Goal: Navigation & Orientation: Find specific page/section

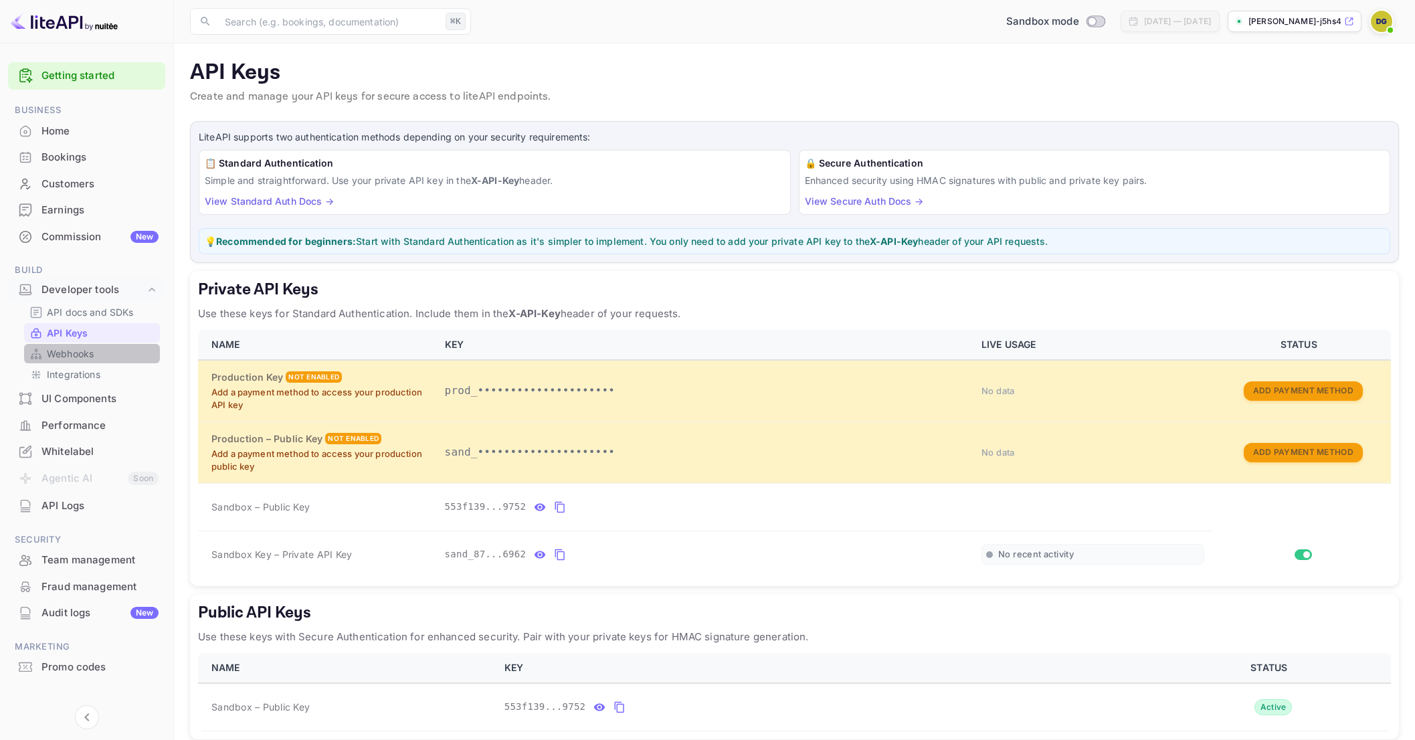
click at [76, 353] on p "Webhooks" at bounding box center [70, 354] width 47 height 14
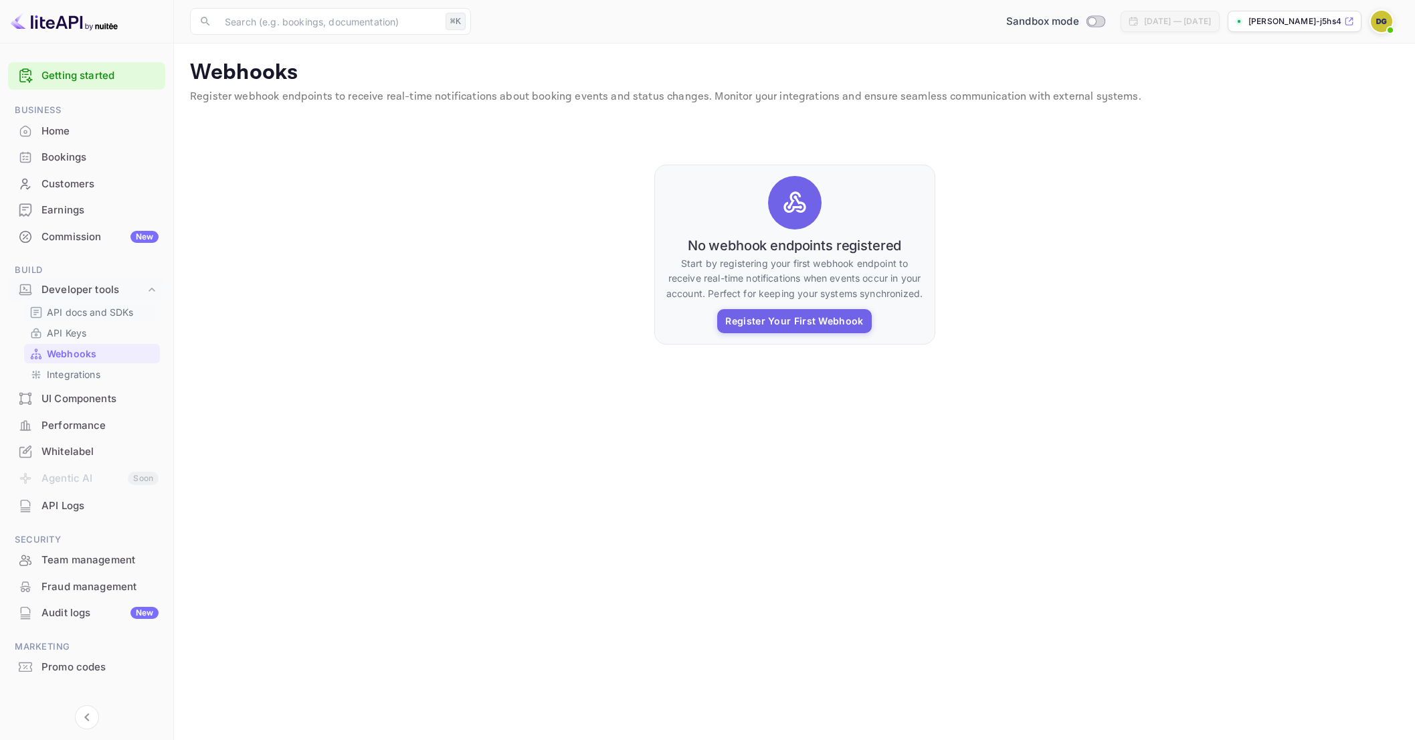
click at [78, 309] on p "API docs and SDKs" at bounding box center [90, 312] width 87 height 14
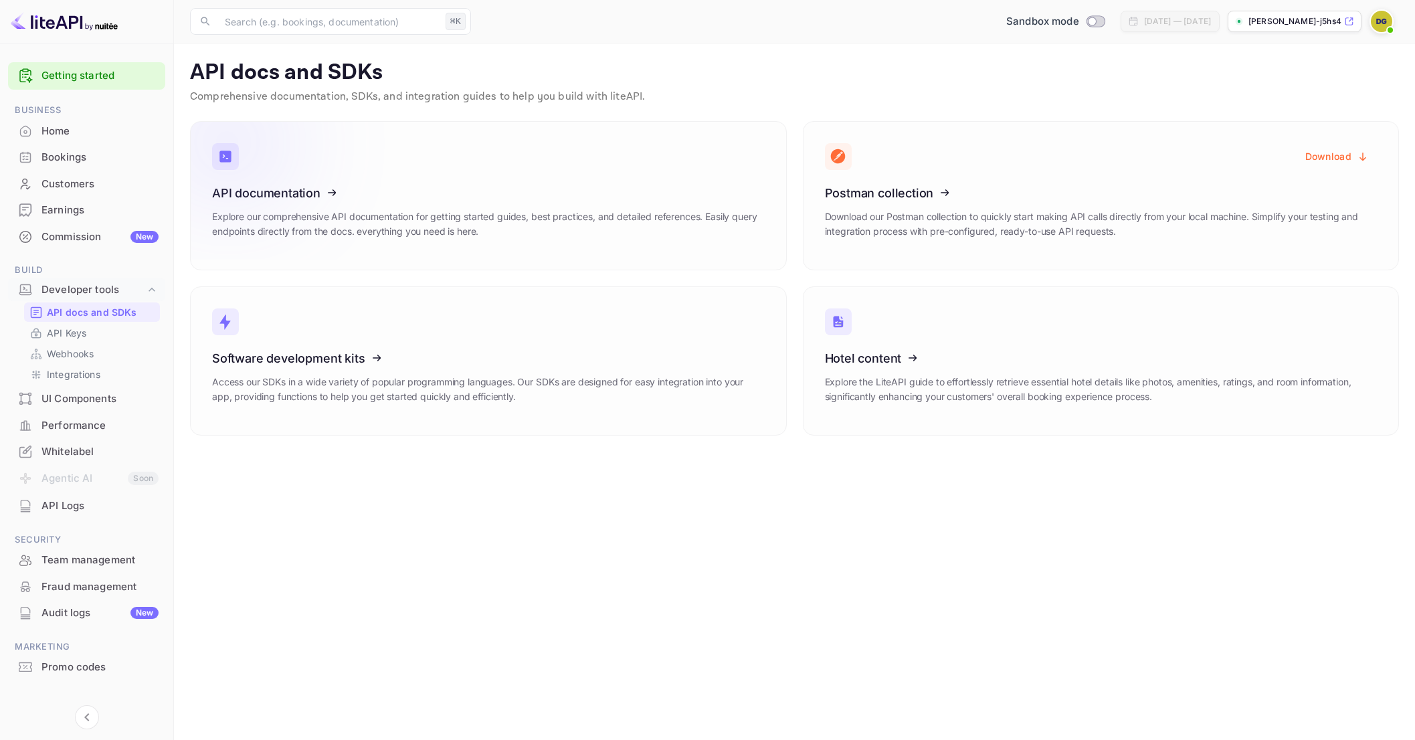
click at [303, 190] on icon at bounding box center [295, 191] width 208 height 138
click at [1259, 17] on p "[PERSON_NAME]-j5hs4.n..." at bounding box center [1294, 21] width 93 height 12
click at [72, 330] on p "API Keys" at bounding box center [66, 333] width 39 height 14
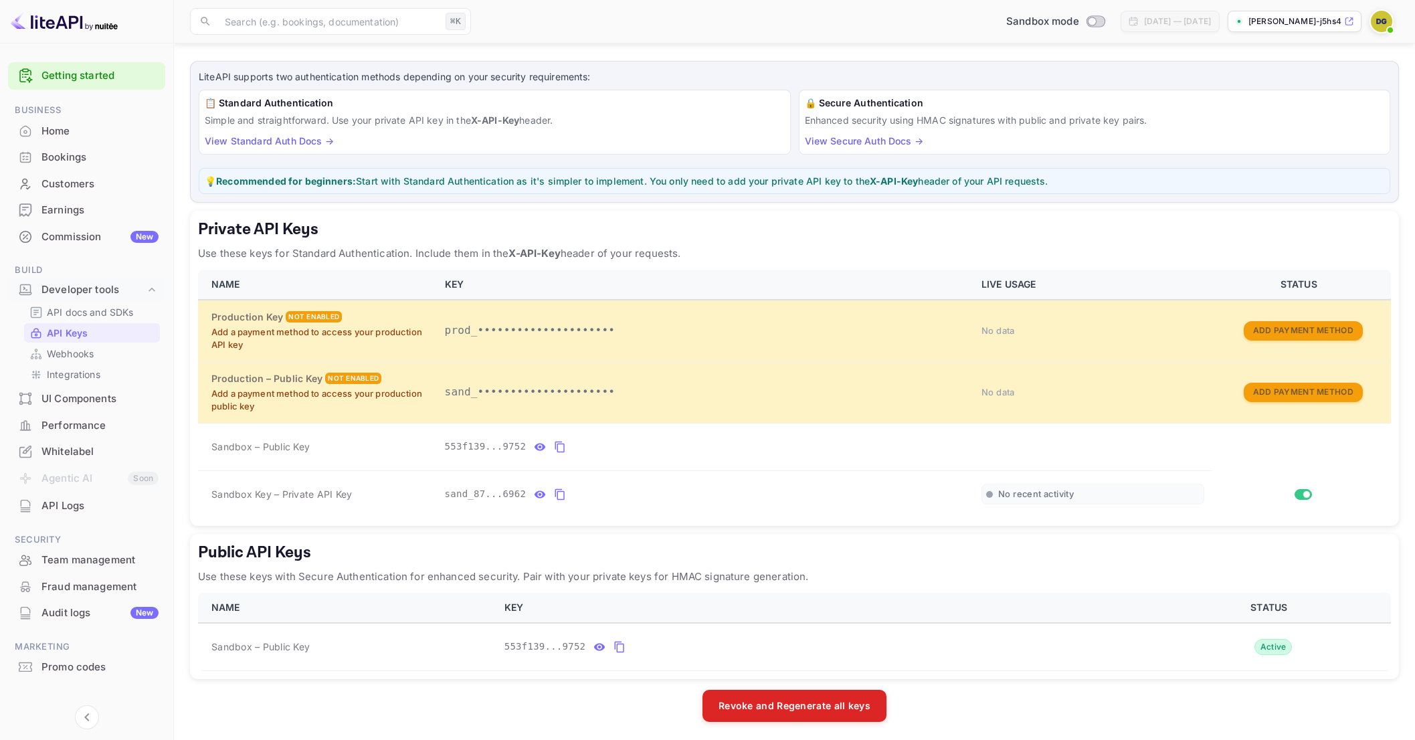
scroll to position [61, 0]
click at [96, 415] on div "Performance" at bounding box center [86, 426] width 157 height 26
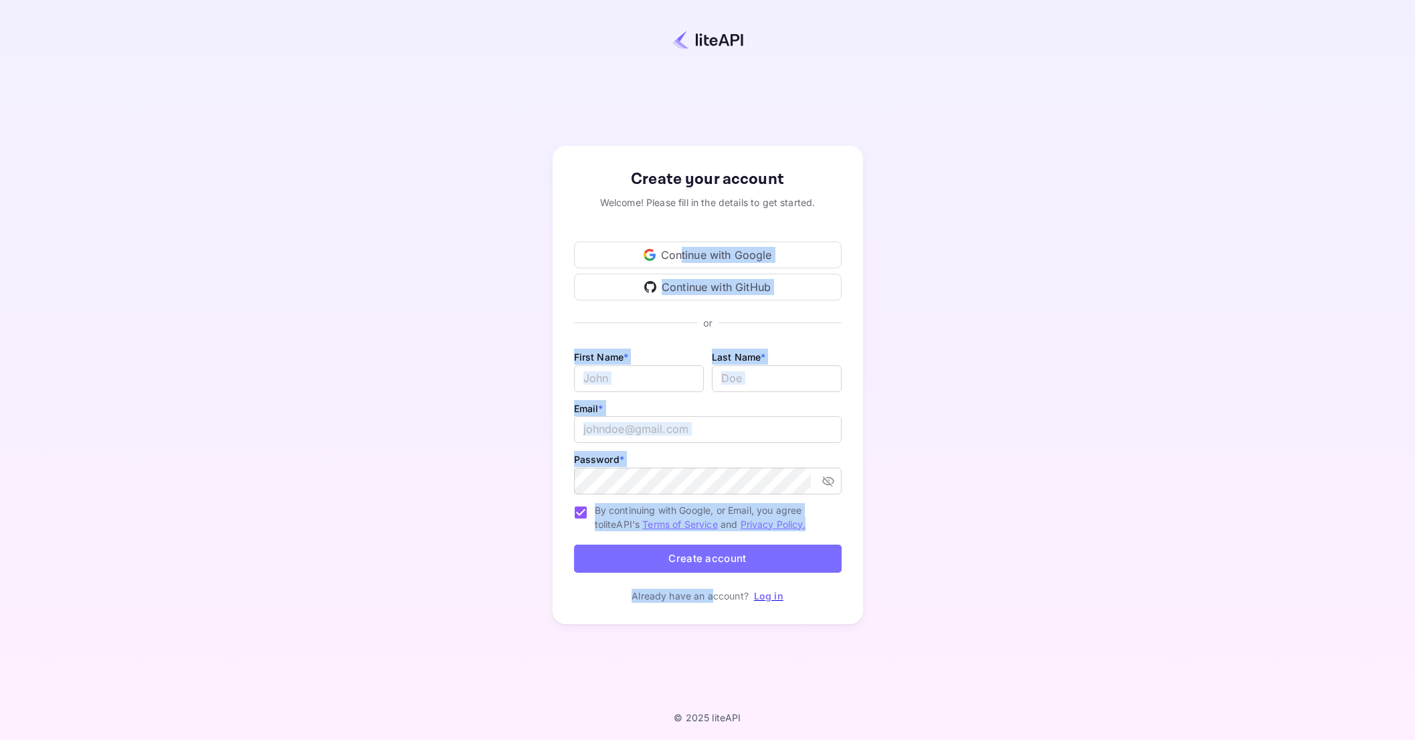
drag, startPoint x: 680, startPoint y: 254, endPoint x: 715, endPoint y: 597, distance: 345.6
click at [714, 597] on div "Create your account Welcome! Please fill in the details to get started. Continu…" at bounding box center [708, 385] width 310 height 479
click at [774, 592] on link "Log in" at bounding box center [768, 595] width 29 height 11
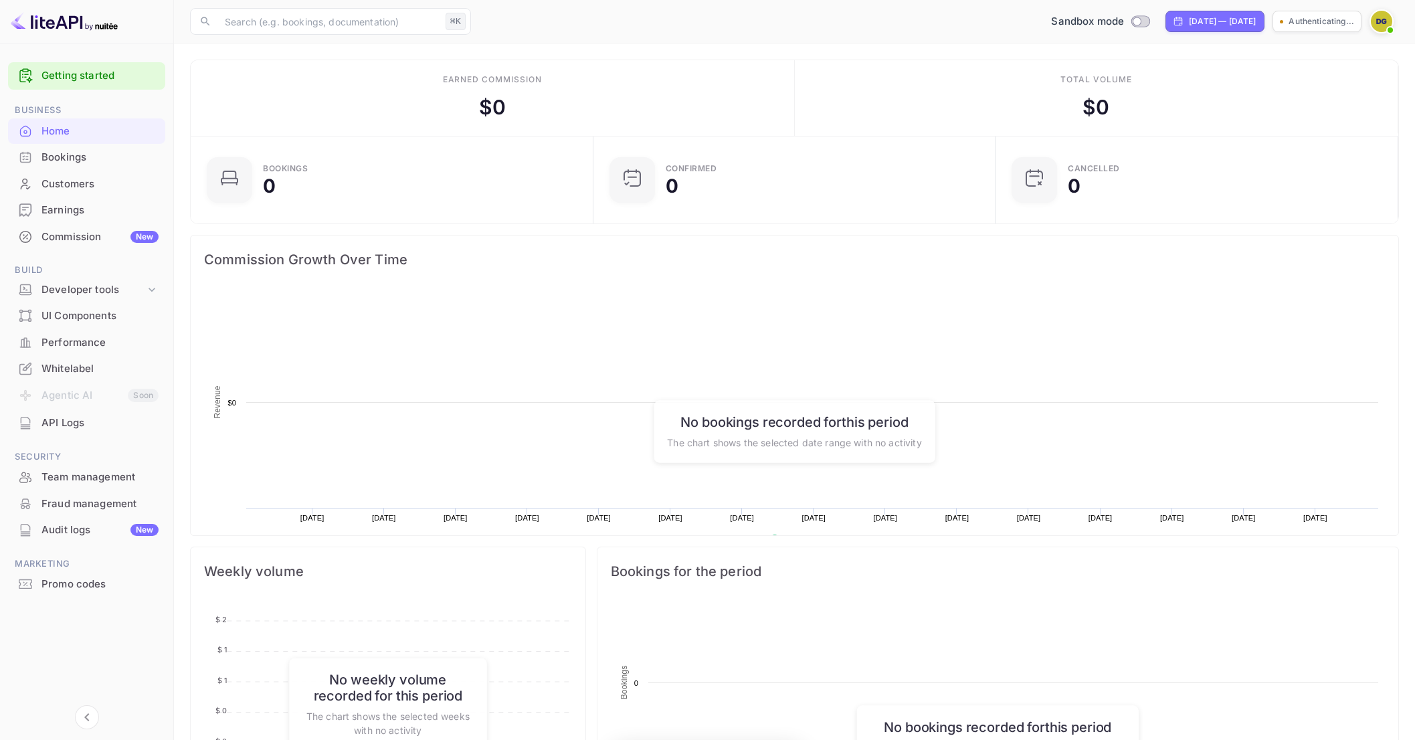
scroll to position [217, 395]
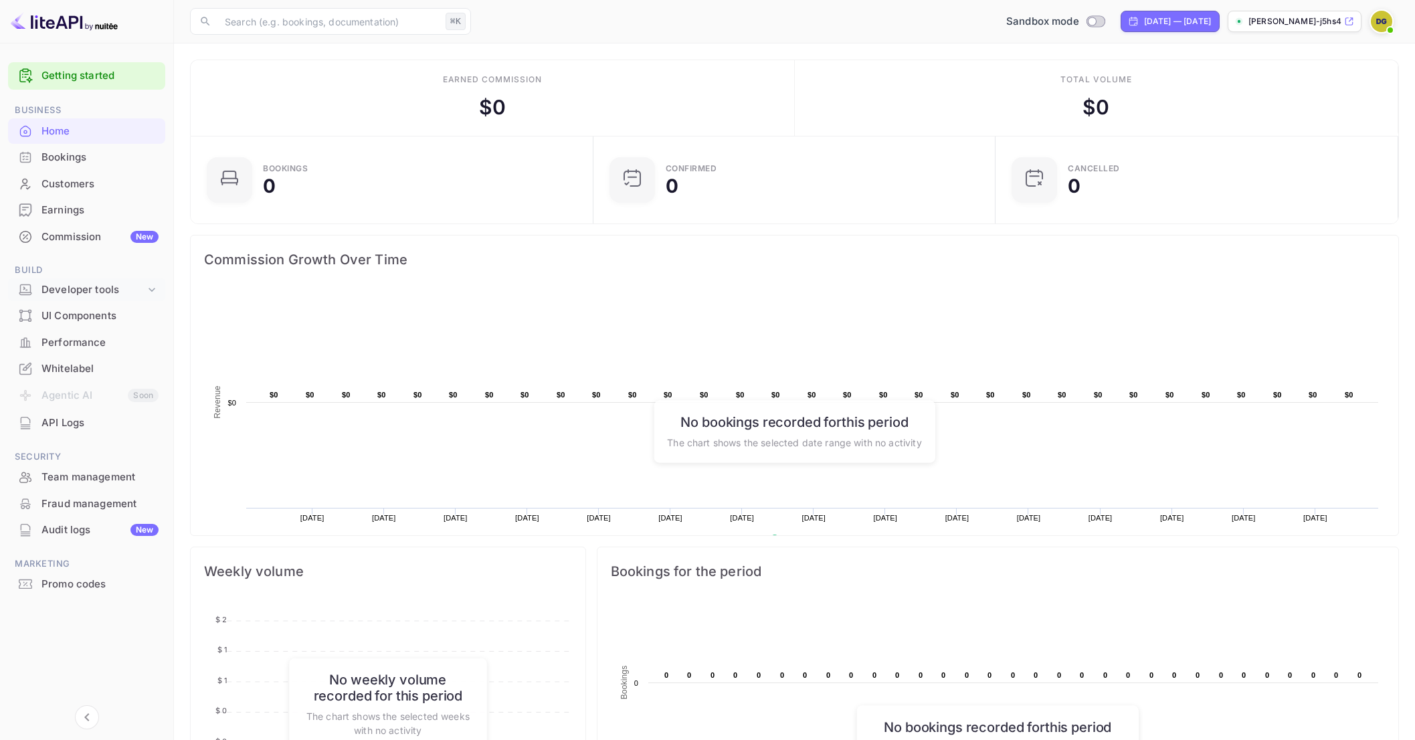
click at [113, 292] on div "Developer tools" at bounding box center [93, 289] width 104 height 15
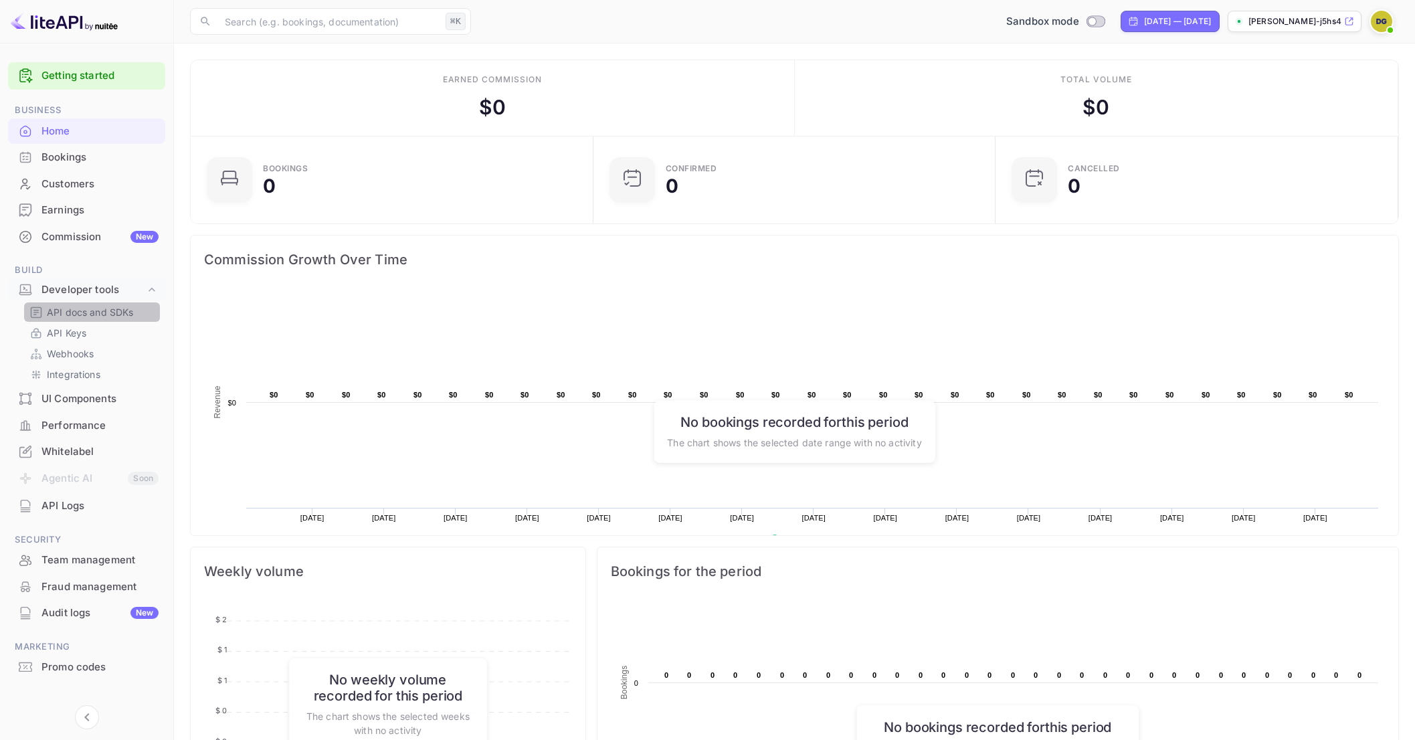
click at [86, 311] on p "API docs and SDKs" at bounding box center [90, 312] width 87 height 14
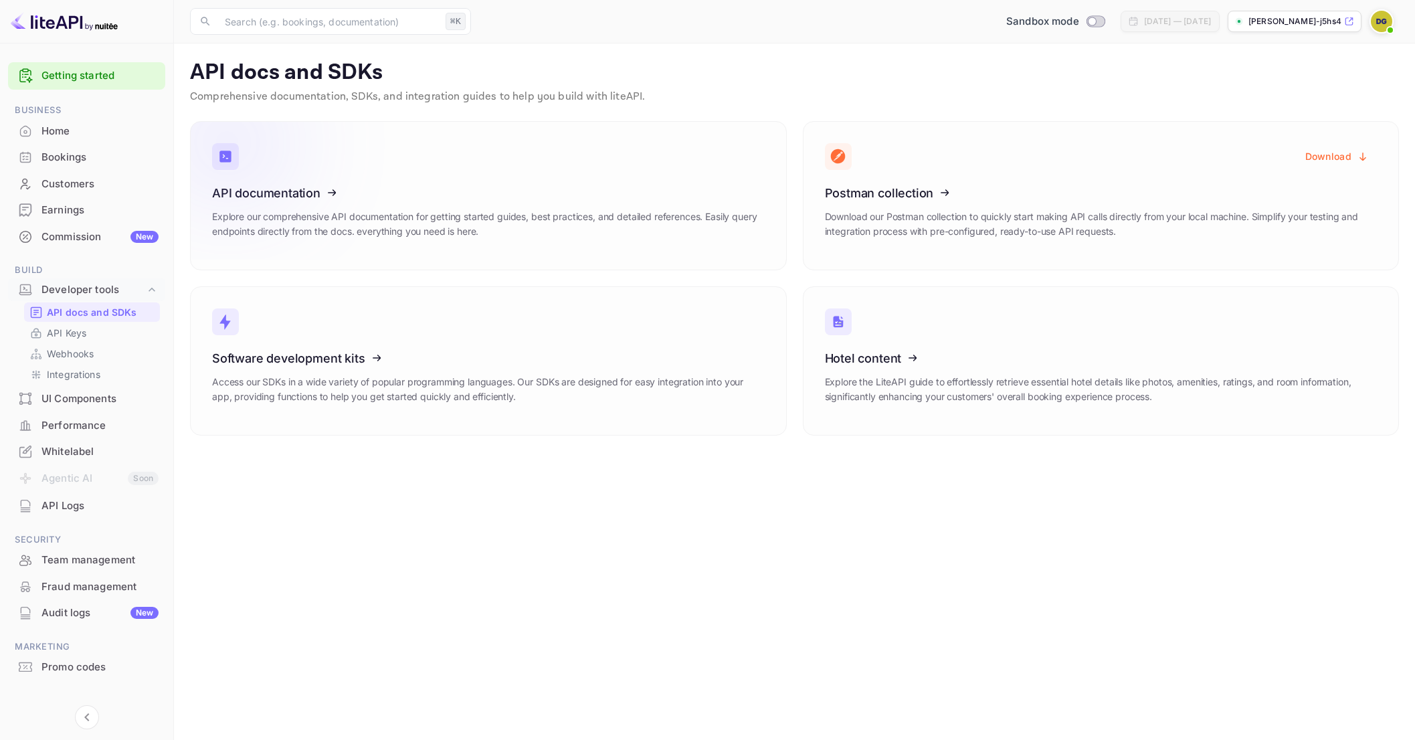
click at [272, 205] on icon at bounding box center [295, 191] width 208 height 138
